Goal: Check status: Check status

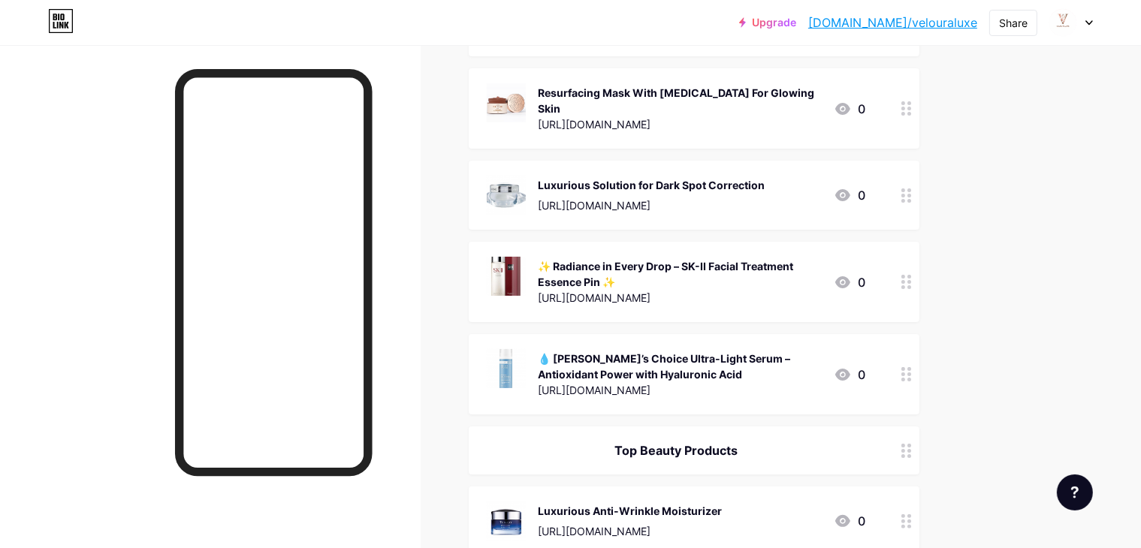
scroll to position [231, 0]
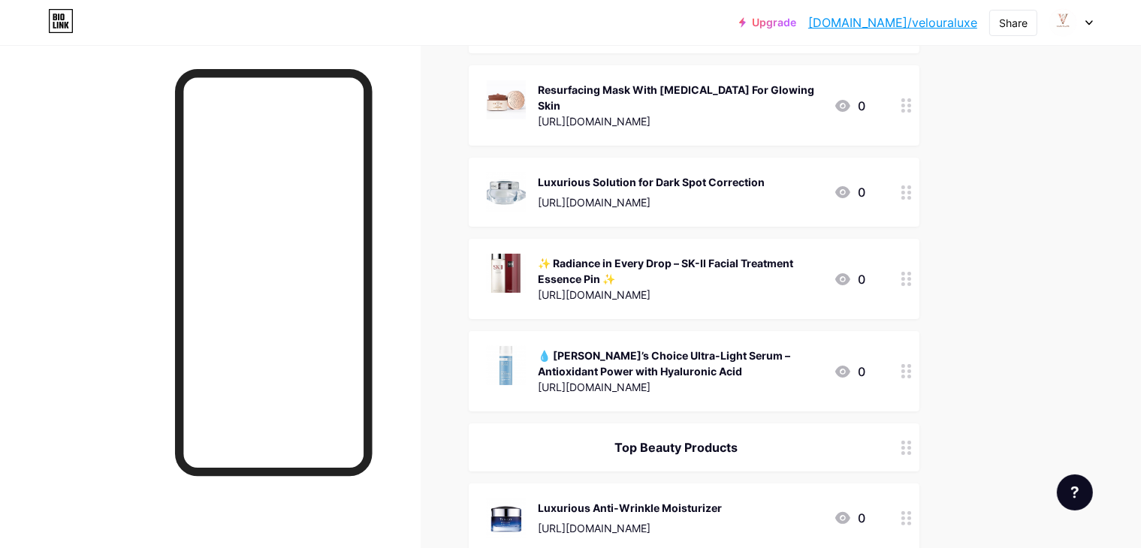
click at [739, 287] on div "[URL][DOMAIN_NAME]" at bounding box center [680, 295] width 284 height 16
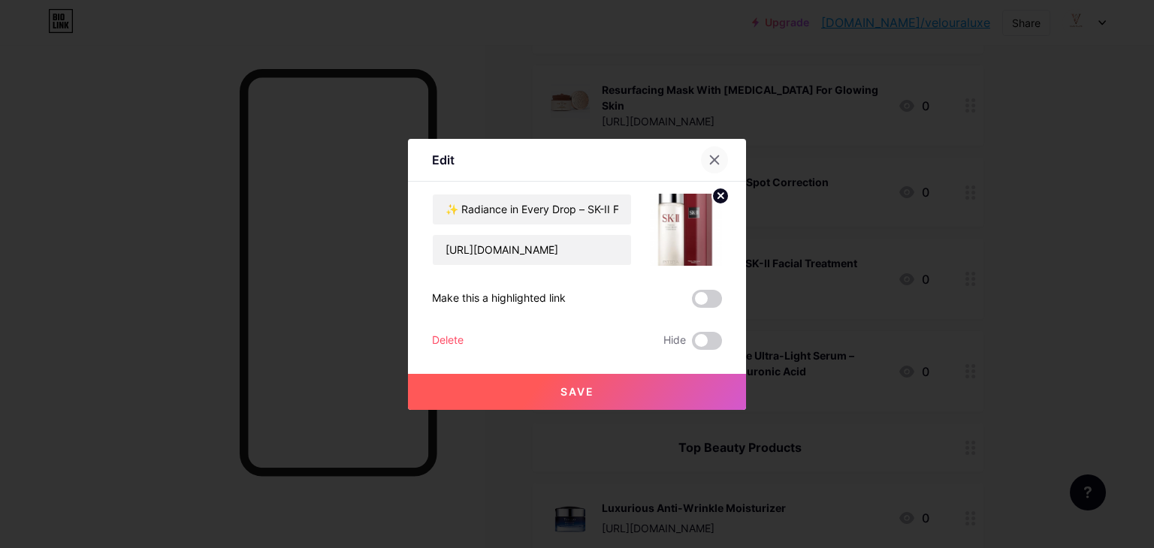
click at [708, 156] on icon at bounding box center [714, 160] width 12 height 12
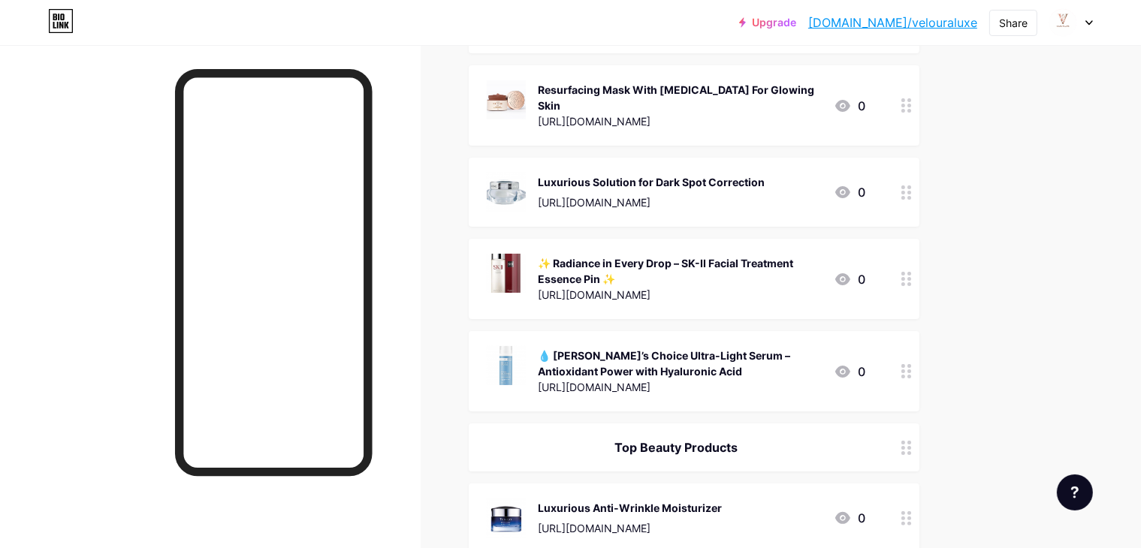
scroll to position [0, 0]
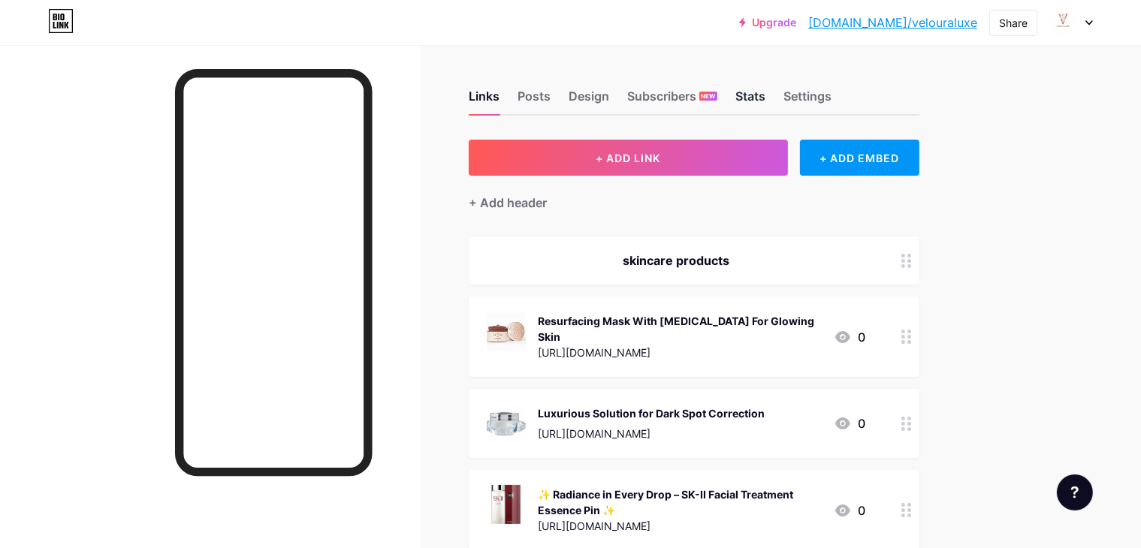
click at [765, 92] on div "Stats" at bounding box center [750, 100] width 30 height 27
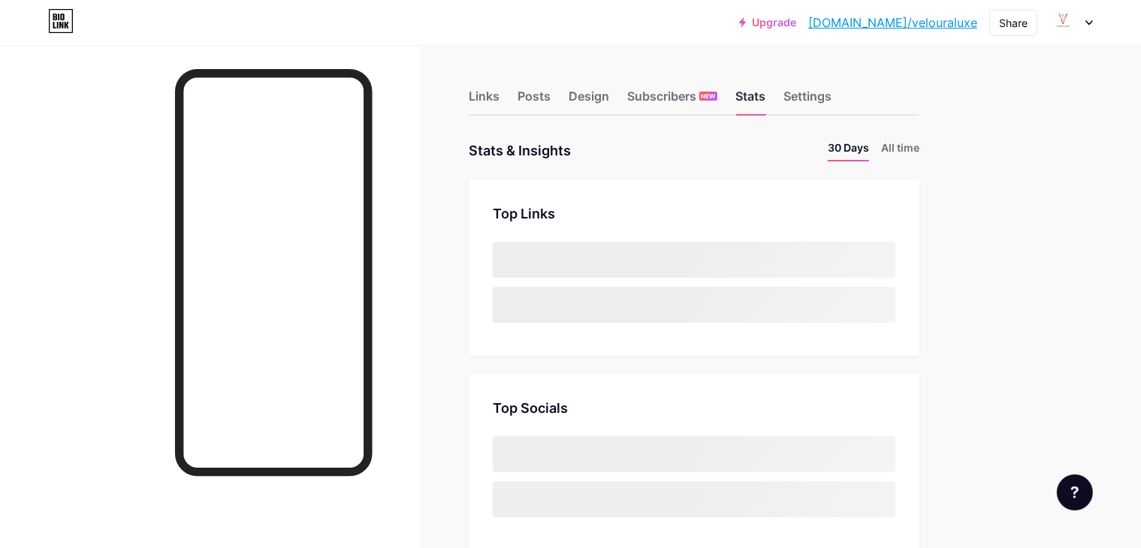
click at [765, 100] on div "Stats" at bounding box center [750, 100] width 30 height 27
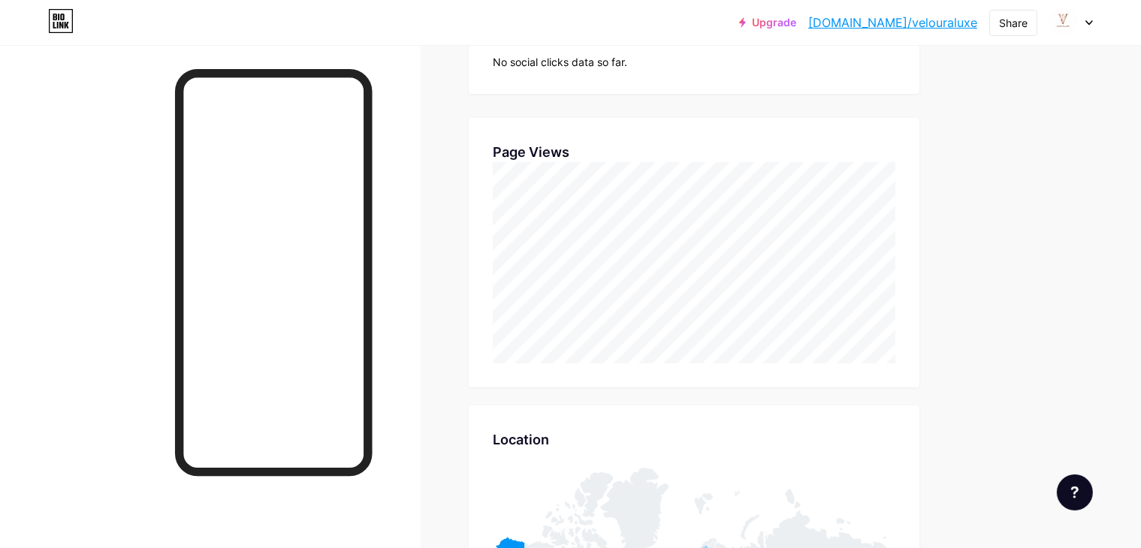
scroll to position [282, 0]
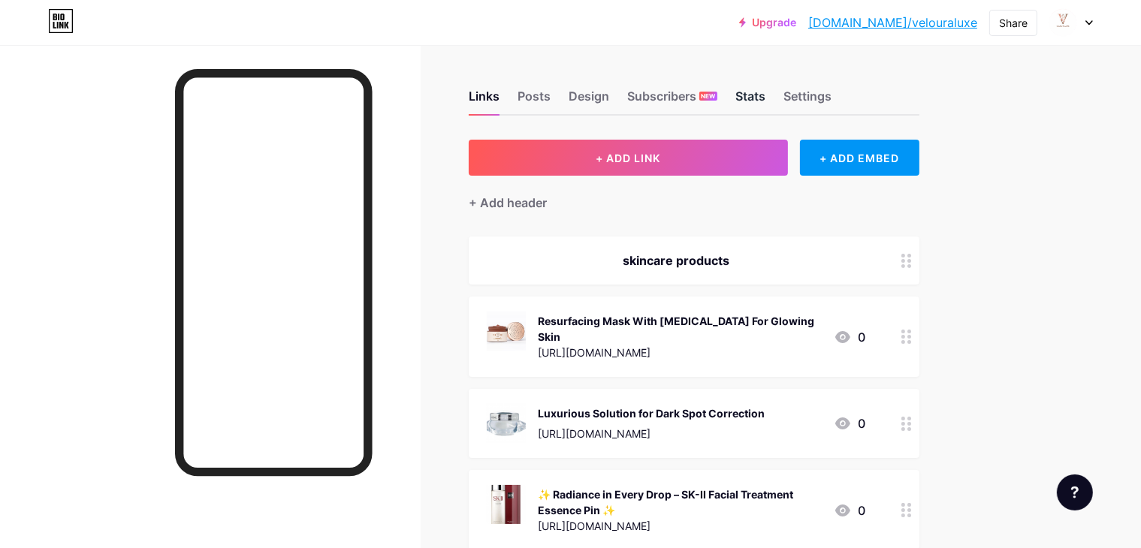
click at [765, 92] on div "Stats" at bounding box center [750, 100] width 30 height 27
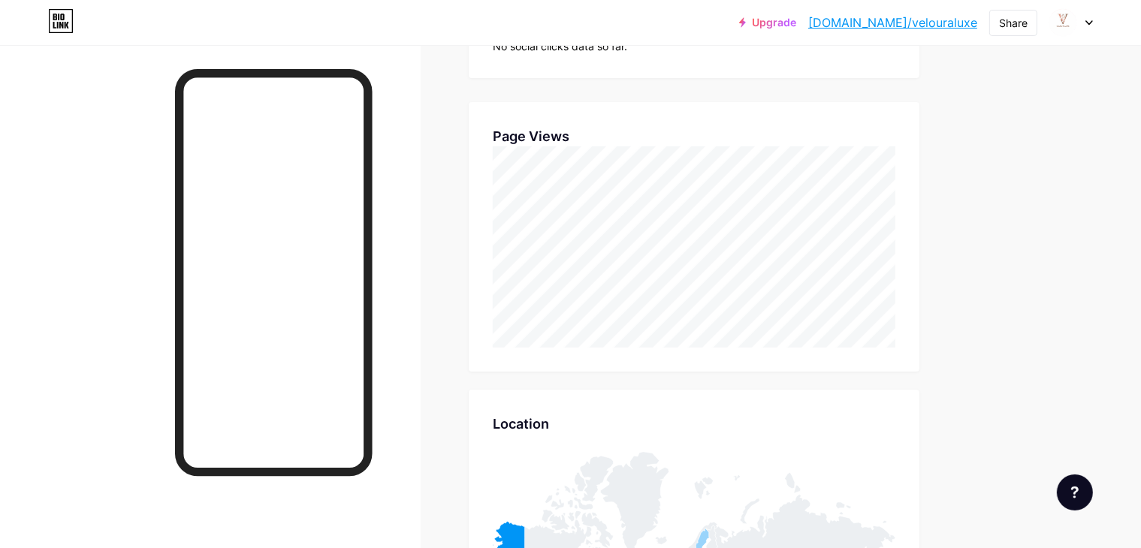
scroll to position [342, 0]
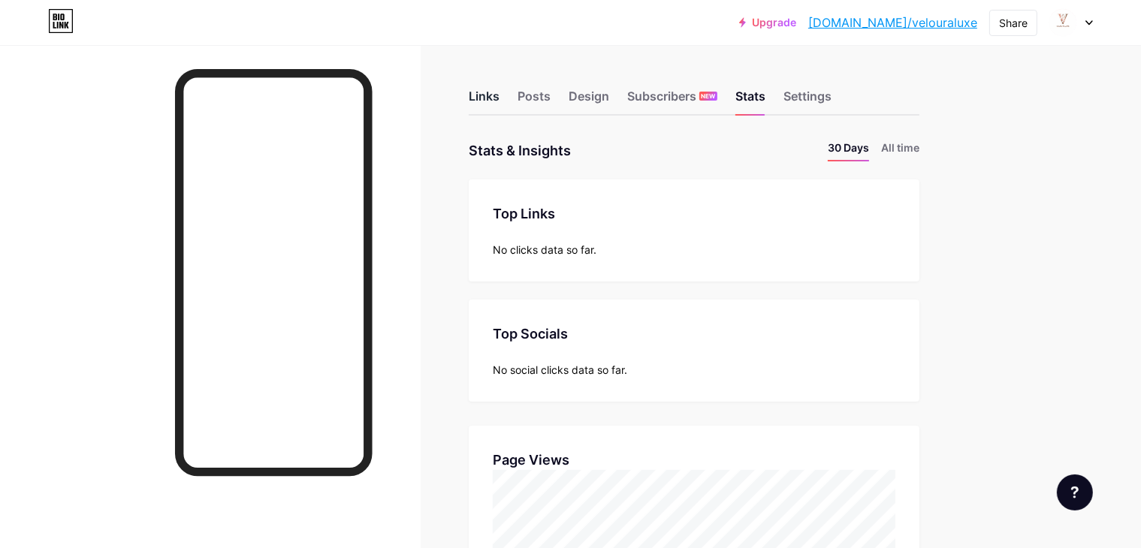
click at [500, 94] on div "Links" at bounding box center [484, 100] width 31 height 27
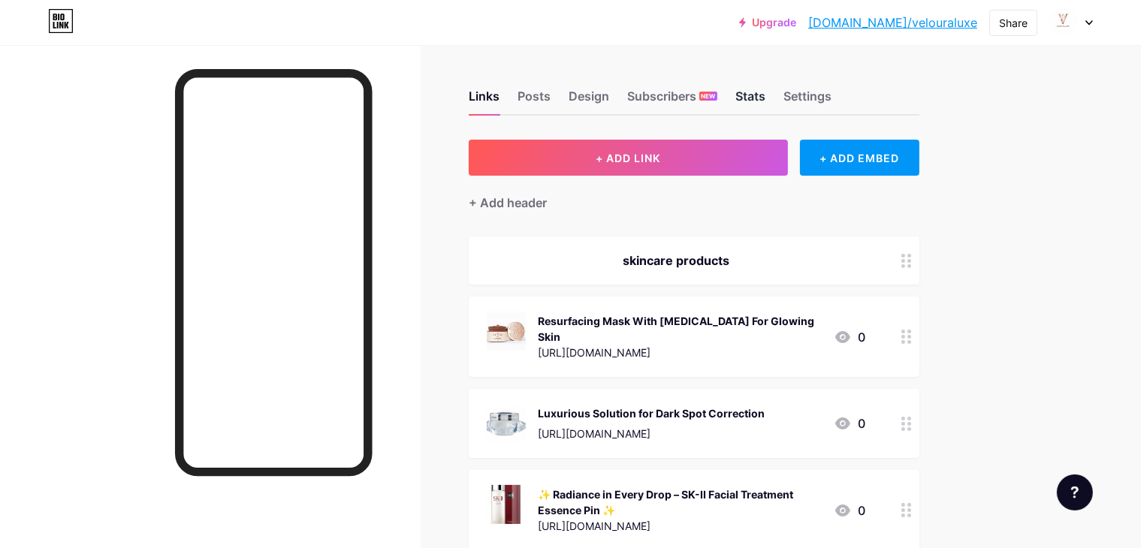
click at [765, 104] on div "Stats" at bounding box center [750, 100] width 30 height 27
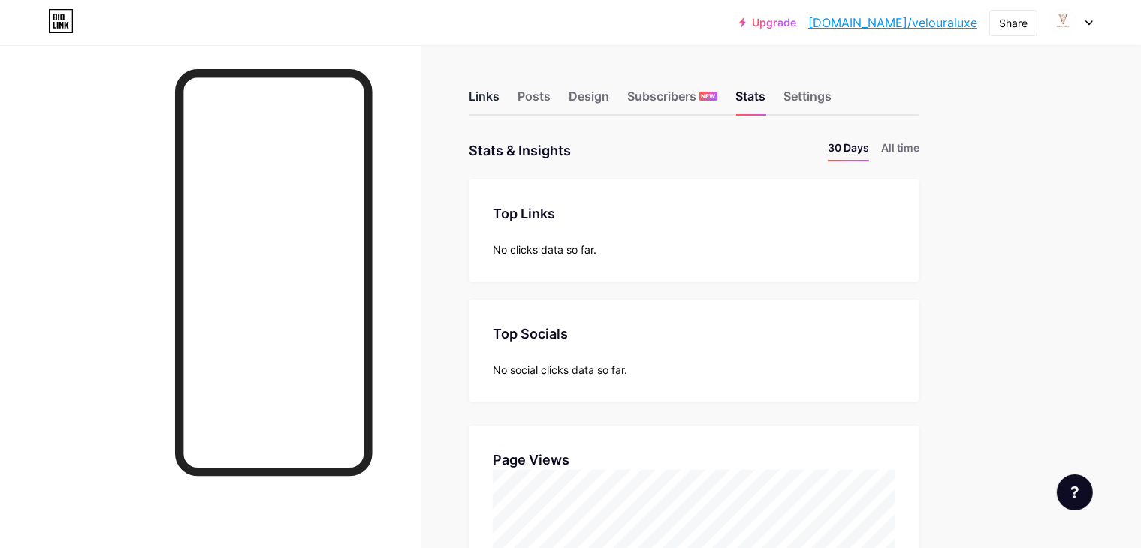
click at [500, 88] on div "Links" at bounding box center [484, 100] width 31 height 27
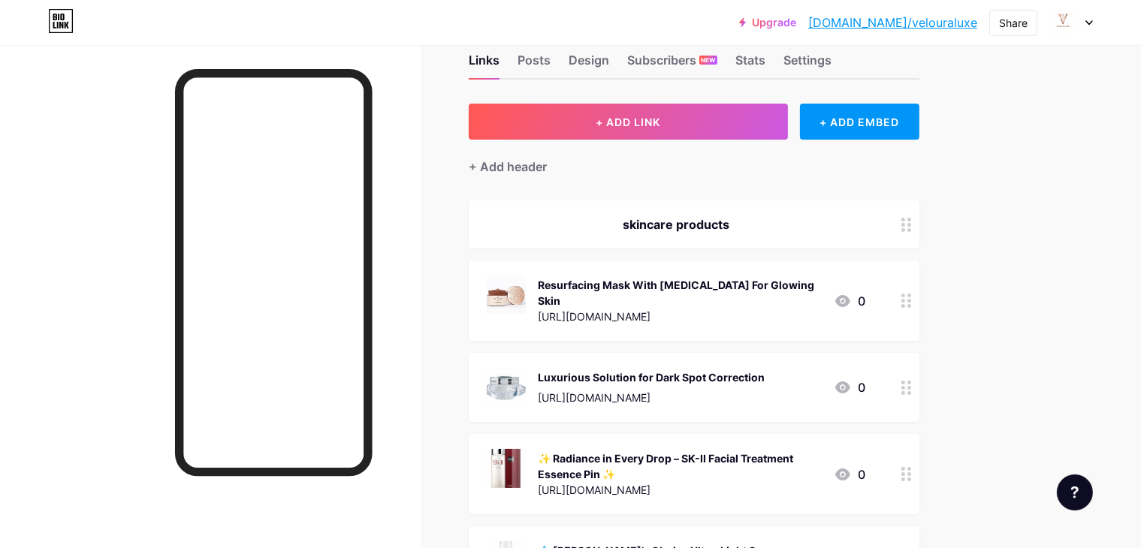
scroll to position [38, 0]
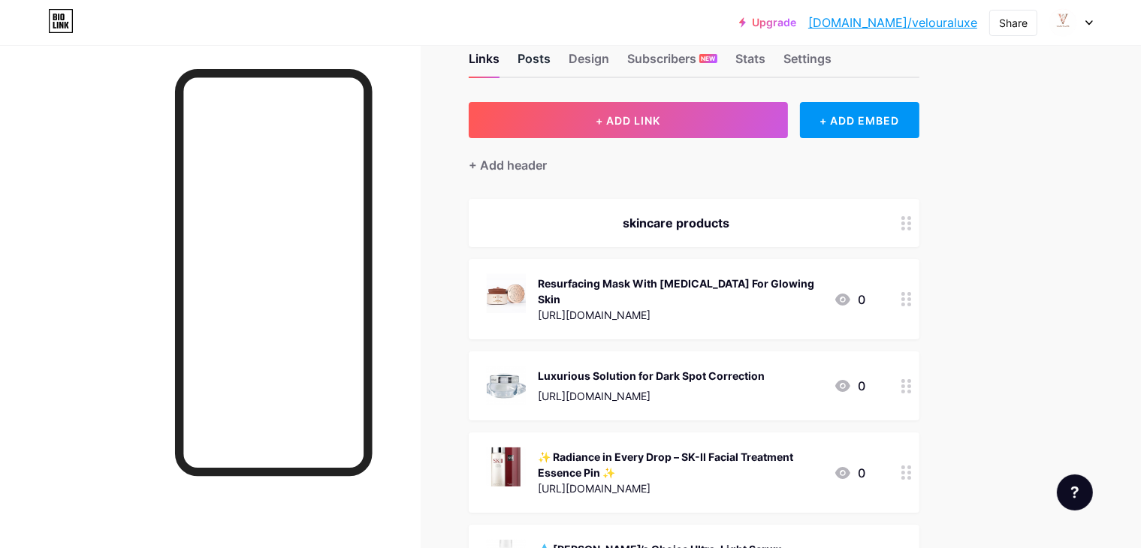
click at [551, 58] on div "Posts" at bounding box center [534, 63] width 33 height 27
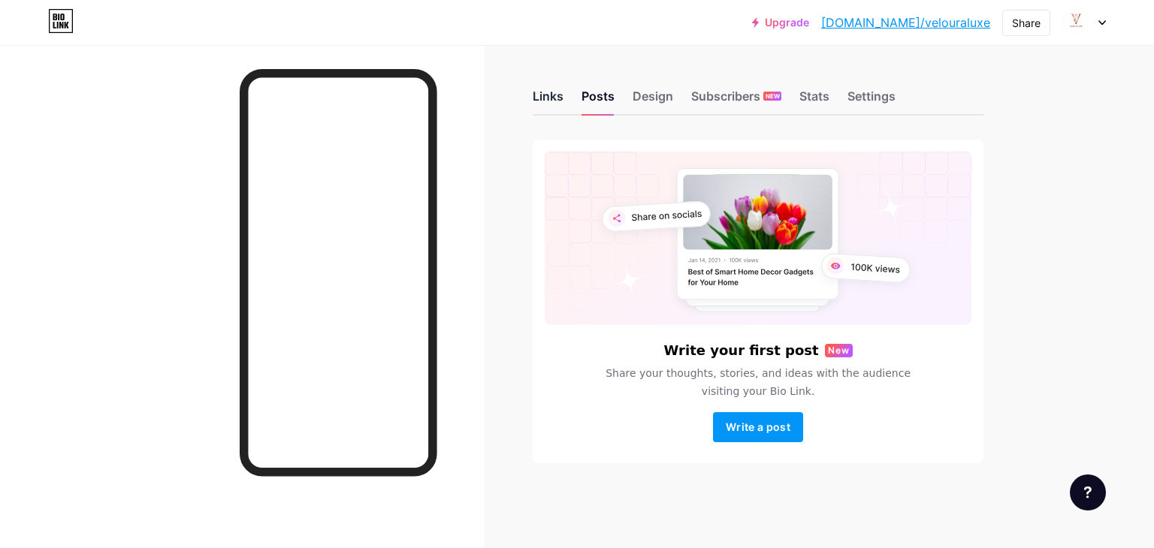
click at [548, 97] on div "Links" at bounding box center [548, 100] width 31 height 27
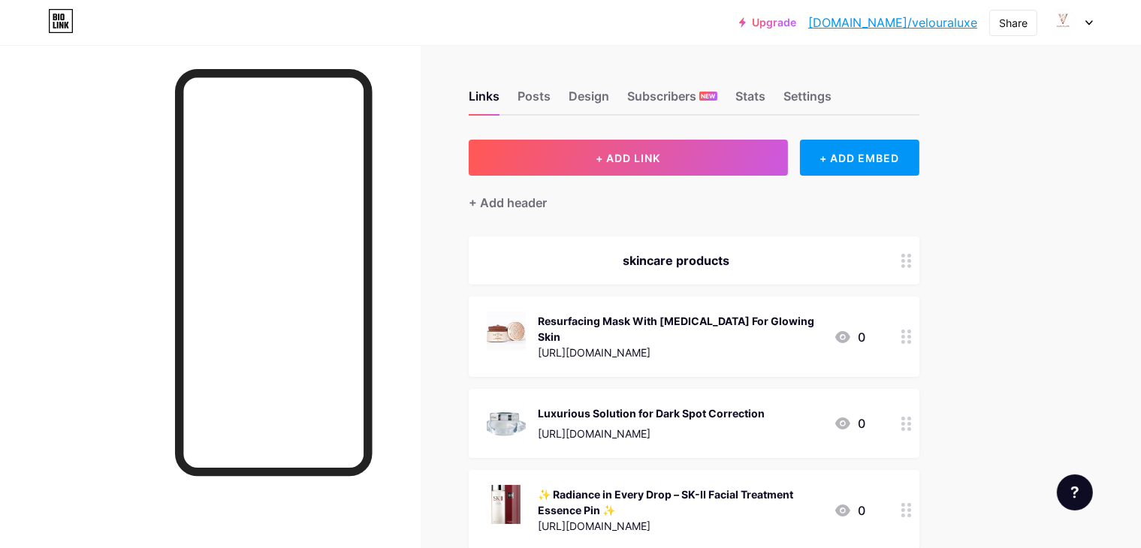
click at [822, 329] on div "Resurfacing Mask With Vitamin E For Glowing Skin https://amzn.to/4odkjJN" at bounding box center [680, 337] width 284 height 50
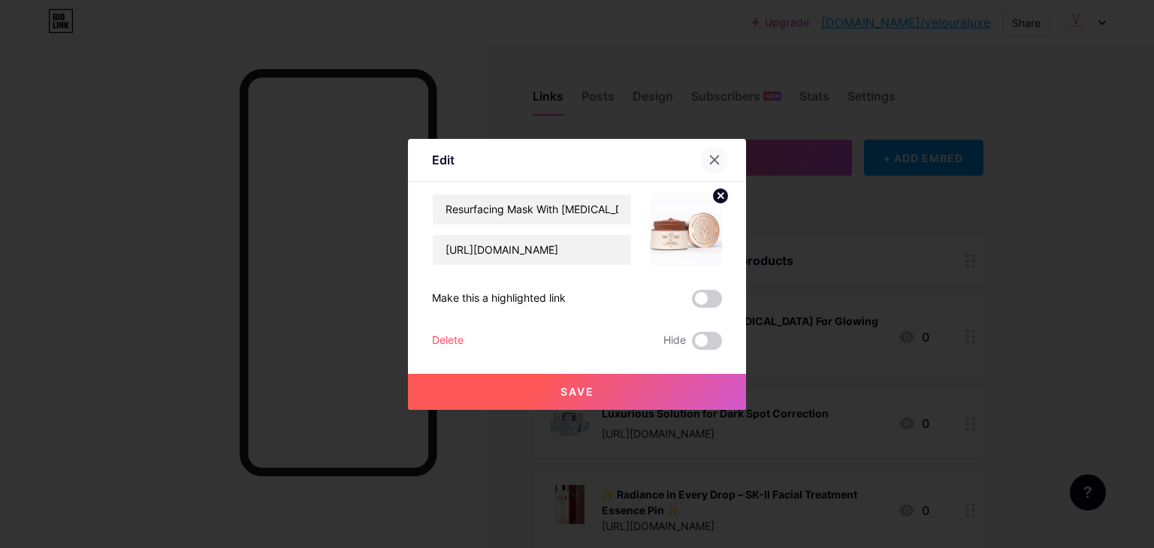
click at [711, 159] on icon at bounding box center [715, 159] width 8 height 8
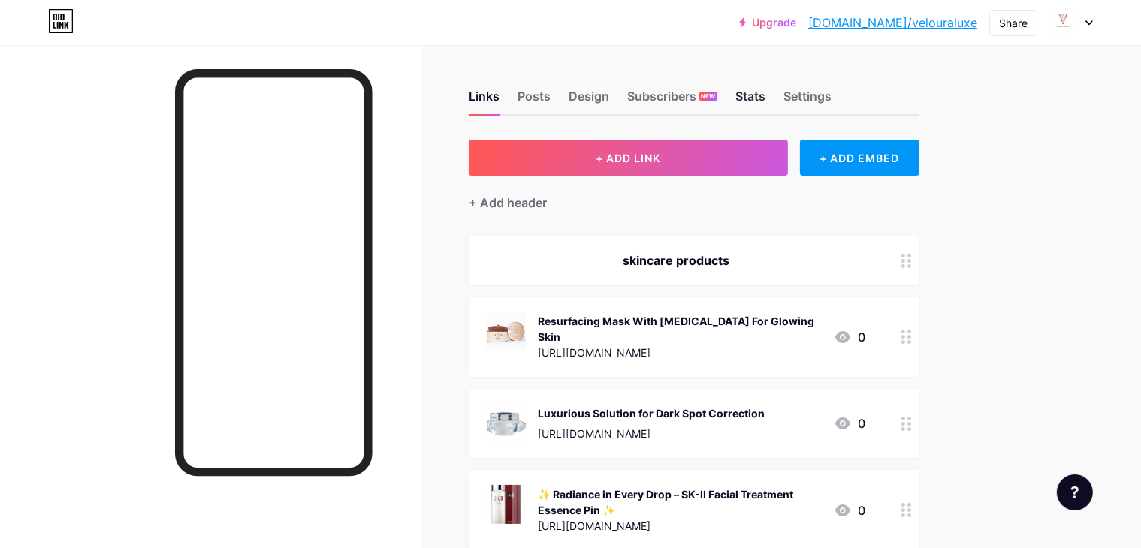
click at [765, 92] on div "Stats" at bounding box center [750, 100] width 30 height 27
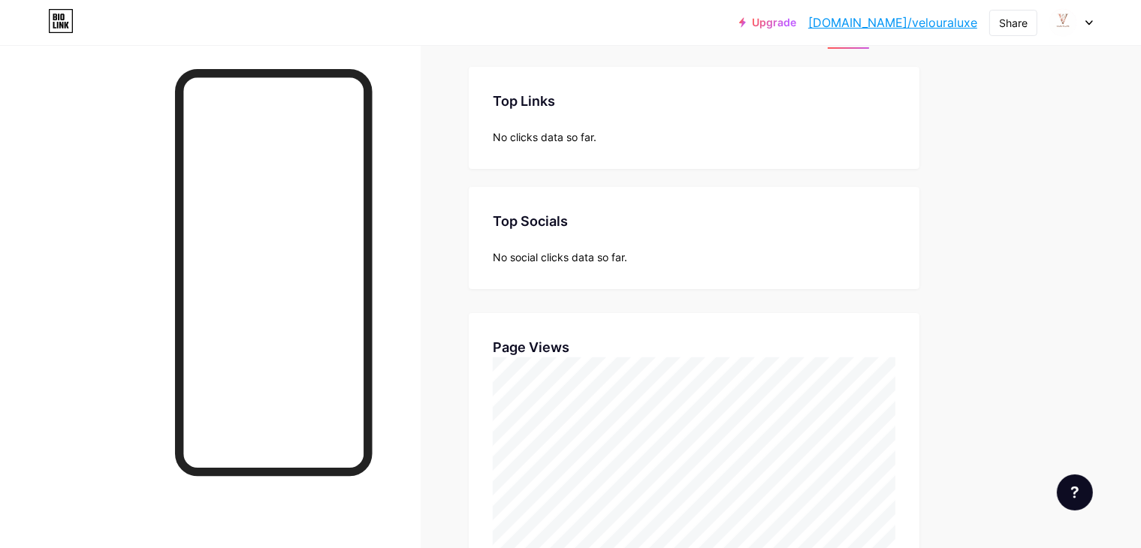
scroll to position [548, 1141]
click at [805, 102] on div "Top Links" at bounding box center [694, 101] width 403 height 20
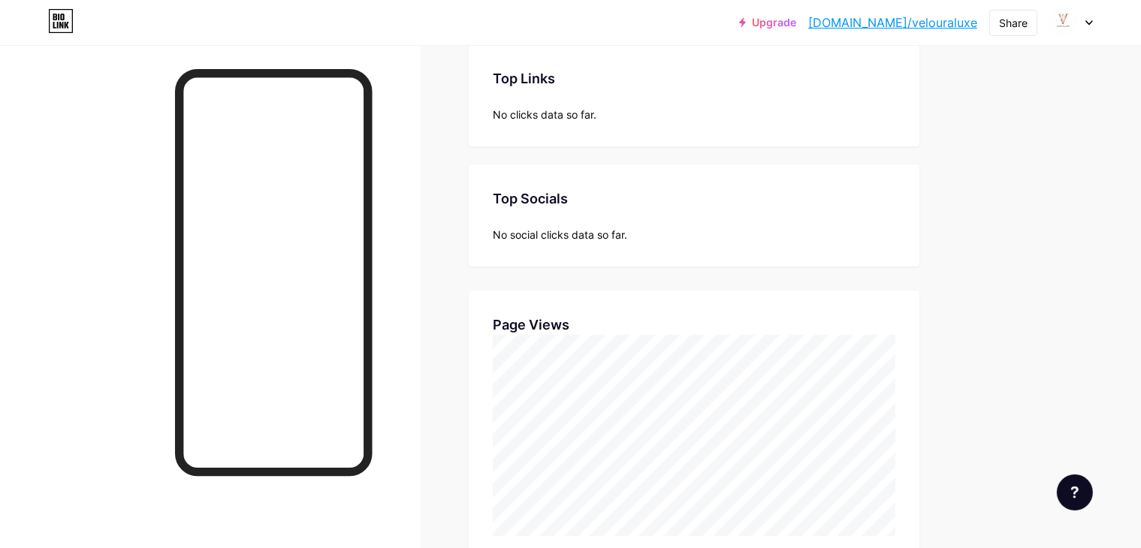
scroll to position [0, 0]
